Goal: Task Accomplishment & Management: Use online tool/utility

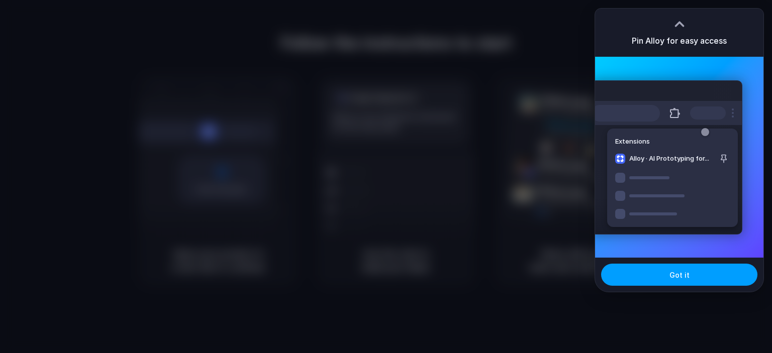
click at [676, 273] on span "Got it" at bounding box center [679, 275] width 20 height 11
